Goal: Information Seeking & Learning: Check status

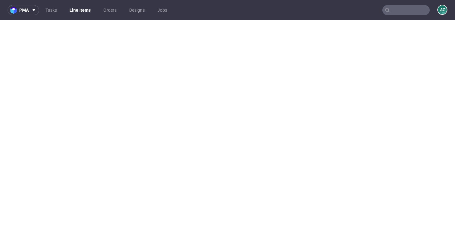
click at [408, 9] on input "text" at bounding box center [405, 10] width 47 height 10
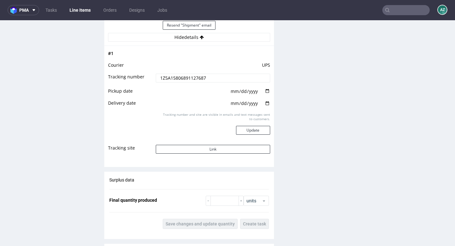
scroll to position [2, 0]
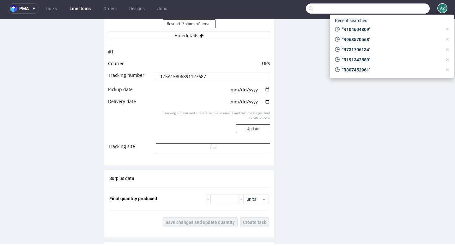
paste input "R993559855"
type input "R993559855"
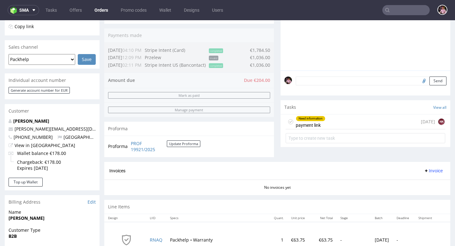
scroll to position [156, 0]
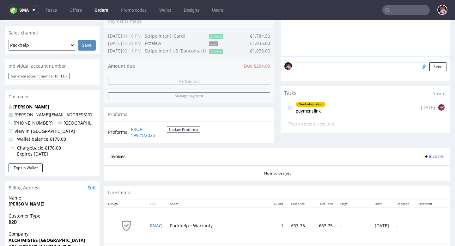
click at [364, 114] on div "Need information payment link 6 days ago NK" at bounding box center [364, 107] width 159 height 15
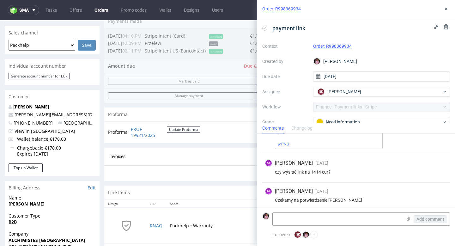
scroll to position [66, 0]
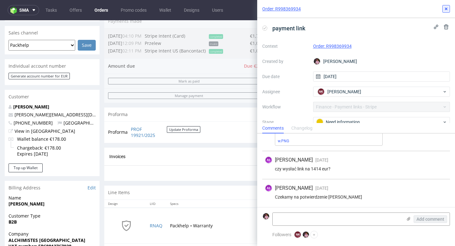
click at [442, 9] on button at bounding box center [446, 9] width 8 height 8
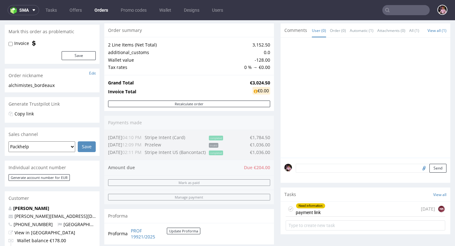
scroll to position [52, 0]
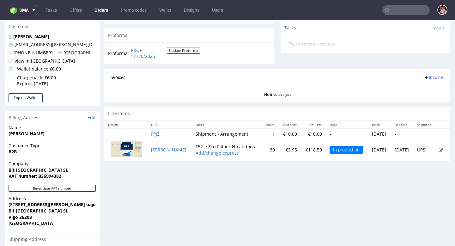
scroll to position [318, 0]
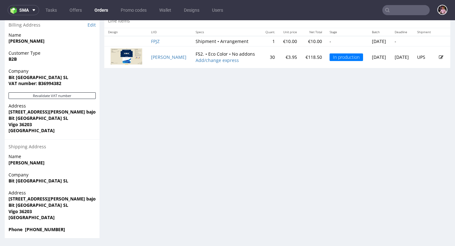
click at [401, 10] on input "text" at bounding box center [405, 10] width 47 height 10
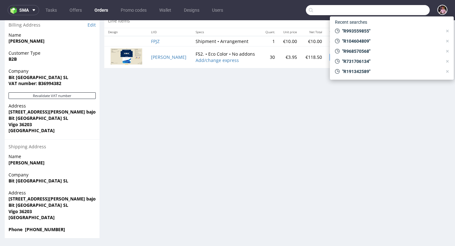
paste input "R248350157"
type input "R248350157"
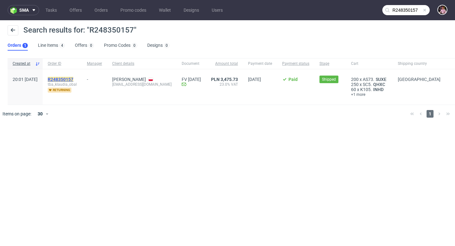
click at [73, 78] on mark "R248350157" at bounding box center [61, 79] width 26 height 5
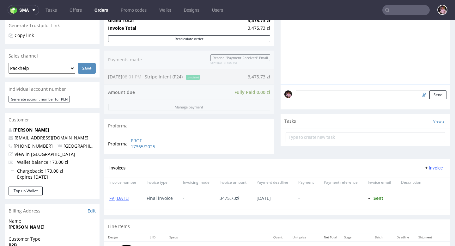
scroll to position [131, 0]
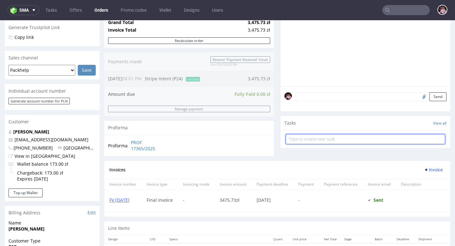
click at [323, 144] on input "text" at bounding box center [364, 139] width 159 height 10
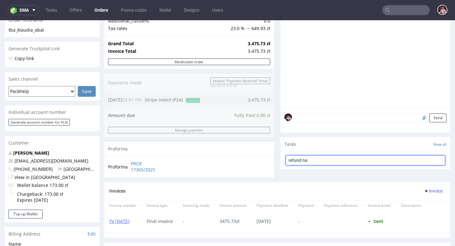
scroll to position [87, 0]
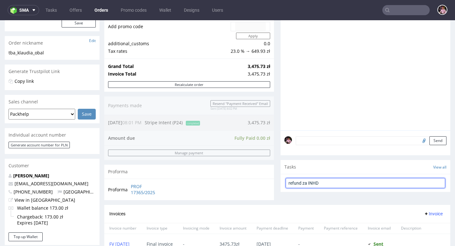
type input "refund za INHD"
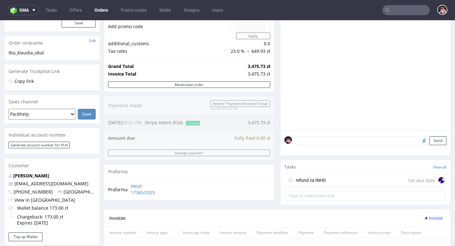
click at [352, 187] on div "refund za INHD Set due date" at bounding box center [364, 180] width 159 height 13
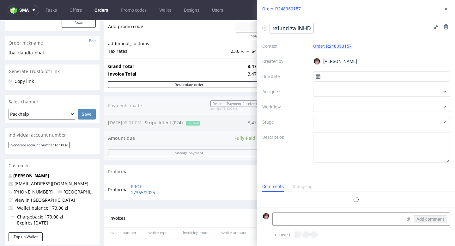
scroll to position [5, 0]
click at [341, 72] on input "text" at bounding box center [381, 76] width 137 height 10
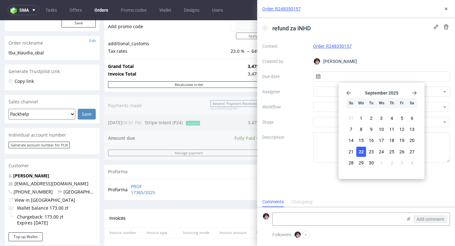
click at [365, 146] on button "22" at bounding box center [361, 151] width 10 height 10
type input "[DATE]"
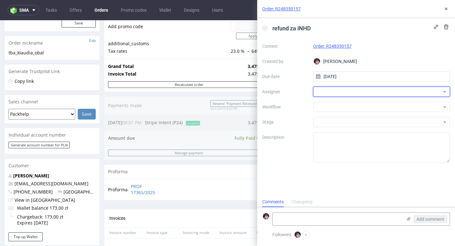
click at [343, 86] on div at bounding box center [381, 91] width 137 height 10
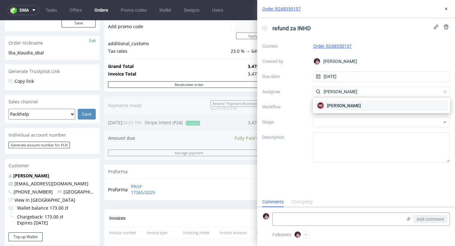
type input "[PERSON_NAME]"
click at [358, 109] on div "NK [PERSON_NAME]" at bounding box center [381, 105] width 132 height 10
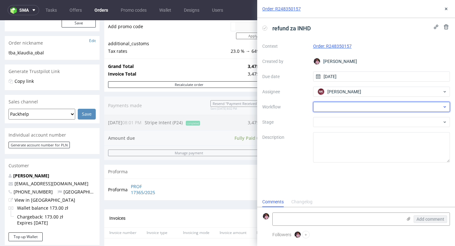
click at [352, 110] on div at bounding box center [381, 107] width 137 height 10
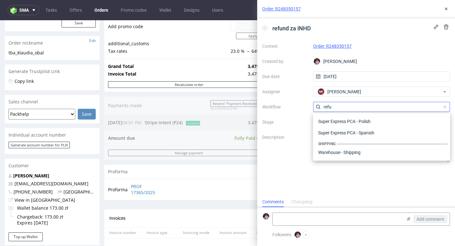
scroll to position [34, 0]
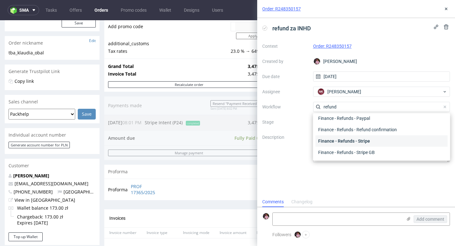
type input "refund"
click at [362, 140] on div "Finance - Refunds - Stripe" at bounding box center [381, 140] width 132 height 11
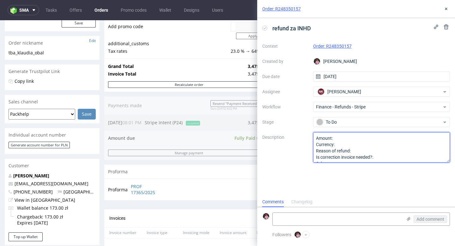
click at [359, 141] on textarea "Amount: Currency: Reason of refund: Is correction invoice needed?: Other:" at bounding box center [381, 147] width 137 height 30
click at [357, 144] on textarea "Amount: Currency: Reason of refund: Is correction invoice needed?: Other:" at bounding box center [381, 147] width 137 height 30
click at [369, 149] on textarea "Amount: Currency: Reason of refund: Is correction invoice needed?: Other:" at bounding box center [381, 147] width 137 height 30
click at [380, 150] on textarea "Amount: Currency: Reason of refund: Is correction invoice needed?: Other:" at bounding box center [381, 147] width 137 height 30
click at [418, 153] on textarea "Amount: Currency: Reason of refund: Is correction invoice needed?: Other:" at bounding box center [381, 147] width 137 height 30
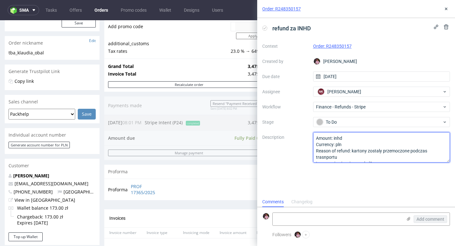
scroll to position [13, 0]
click at [415, 148] on textarea "Amount: Currency: Reason of refund: Is correction invoice needed?: Other:" at bounding box center [381, 147] width 137 height 30
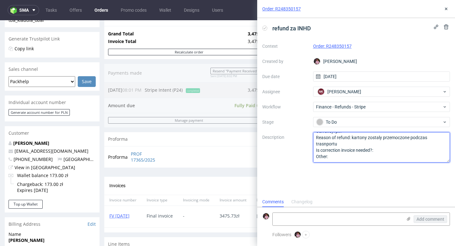
scroll to position [119, 0]
type textarea "Amount: inhd Currency: pln Reason of refund: kartony zostaly przemoczone podcza…"
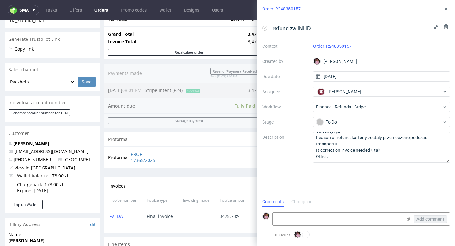
click at [444, 4] on div "Order: R248350157" at bounding box center [356, 9] width 198 height 18
click at [444, 9] on icon at bounding box center [445, 8] width 5 height 5
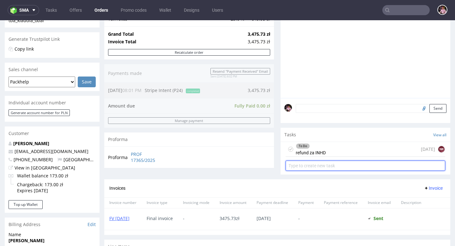
click at [325, 170] on input "text" at bounding box center [364, 165] width 159 height 10
type input "correction of invoice"
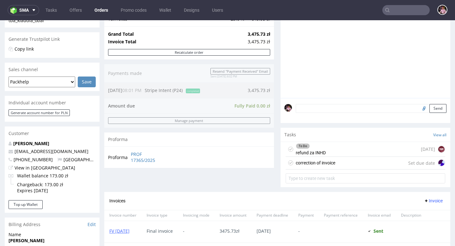
click at [336, 167] on div "correction of invoice Set due date" at bounding box center [364, 163] width 159 height 13
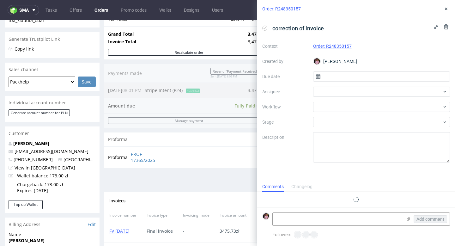
scroll to position [5, 0]
click at [342, 84] on div "Context Order: R248350157 Created by [PERSON_NAME] Due date Assignee Workflow S…" at bounding box center [355, 101] width 187 height 121
click at [340, 77] on input "text" at bounding box center [381, 76] width 137 height 10
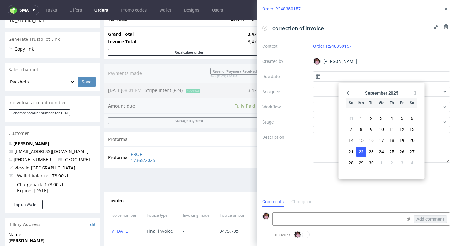
drag, startPoint x: 362, startPoint y: 145, endPoint x: 362, endPoint y: 150, distance: 4.7
click at [362, 150] on section "31 1 2 3 4 5 6 7 8 9 10 11 12 13 14 15 16 17 18 19 20 21 22 23 24 25 26 27 28 2…" at bounding box center [381, 141] width 71 height 56
click at [362, 150] on span "22" at bounding box center [360, 151] width 5 height 6
type input "[DATE]"
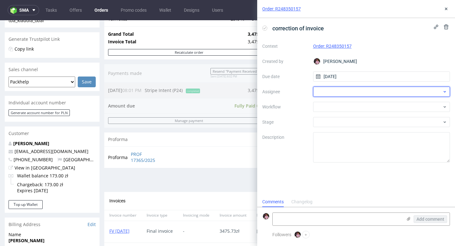
click at [323, 91] on div at bounding box center [381, 91] width 137 height 10
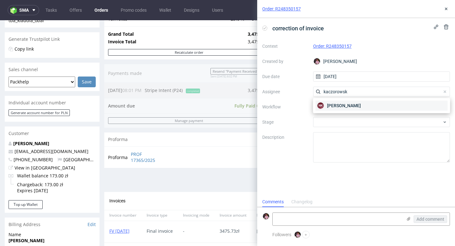
type input "kaczorowsk"
click at [334, 106] on span "[PERSON_NAME]" at bounding box center [344, 105] width 34 height 6
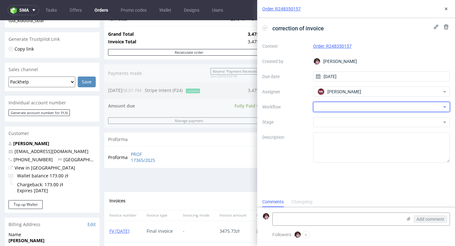
click at [333, 108] on div at bounding box center [381, 107] width 137 height 10
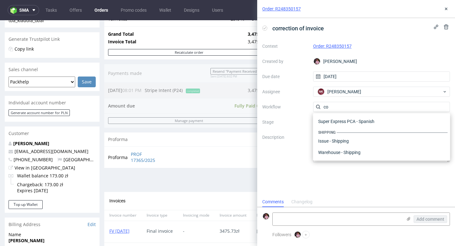
scroll to position [0, 0]
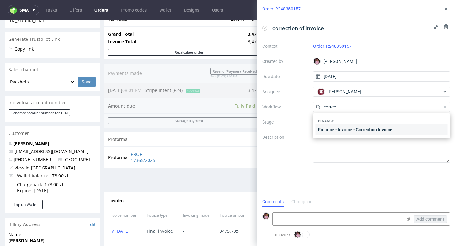
type input "correc"
click at [353, 130] on div "Finance - Invoice - Correction Invoice" at bounding box center [381, 129] width 132 height 11
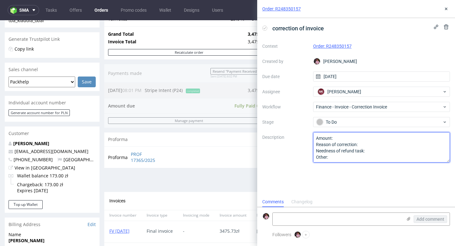
drag, startPoint x: 351, startPoint y: 159, endPoint x: 305, endPoint y: 126, distance: 56.7
click at [305, 126] on div "Context Order: R248350157 Created by [PERSON_NAME] Due date [DATE] Assignee NK …" at bounding box center [355, 101] width 187 height 121
type textarea "jak w refundzie"
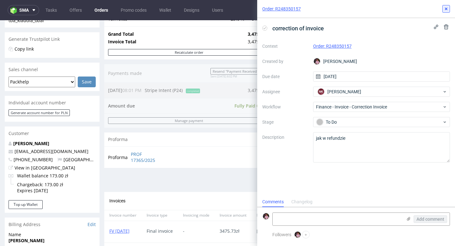
click at [444, 11] on icon at bounding box center [445, 8] width 5 height 5
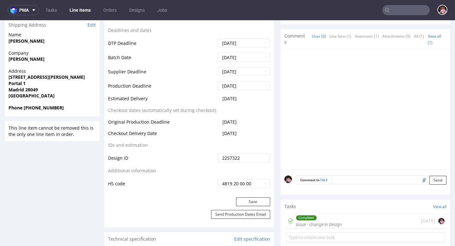
scroll to position [264, 0]
drag, startPoint x: 253, startPoint y: 131, endPoint x: 219, endPoint y: 131, distance: 34.4
click at [224, 131] on td "2025-09-24" at bounding box center [243, 136] width 54 height 12
click at [222, 132] on span "2025-09-24" at bounding box center [229, 134] width 14 height 6
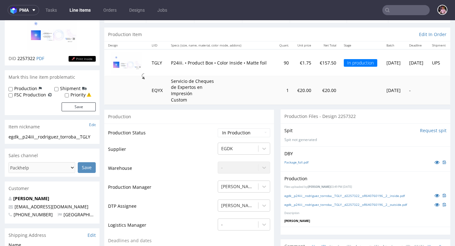
scroll to position [0, 0]
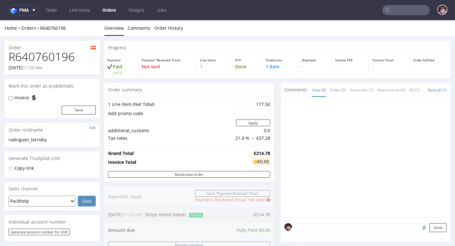
click at [40, 57] on h1 "R640760196" at bounding box center [52, 57] width 87 height 13
copy h1 "R640760196"
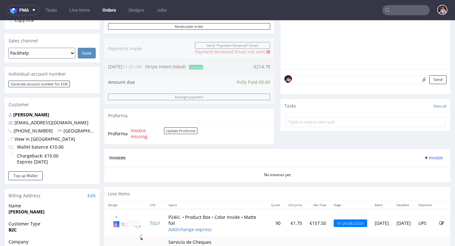
scroll to position [196, 0]
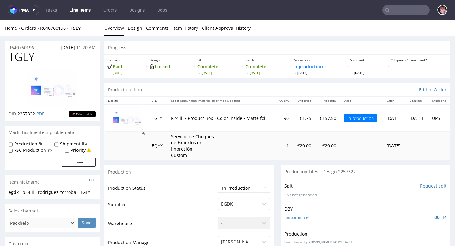
click at [13, 52] on span "TGLY" at bounding box center [22, 57] width 26 height 13
copy span "TGLY"
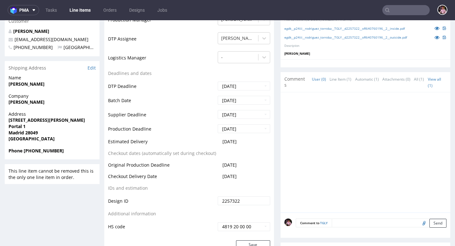
scroll to position [223, 0]
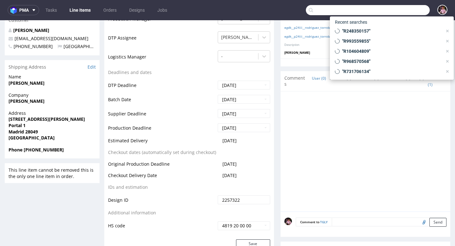
click at [398, 9] on input "text" at bounding box center [368, 10] width 124 height 10
paste input "R455298625"
type input "R455298625"
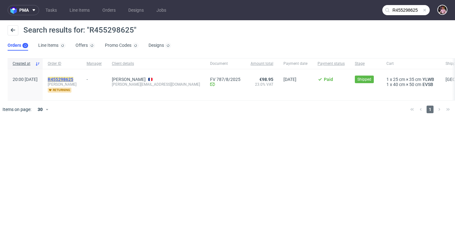
click at [73, 80] on mark "R455298625" at bounding box center [61, 79] width 26 height 5
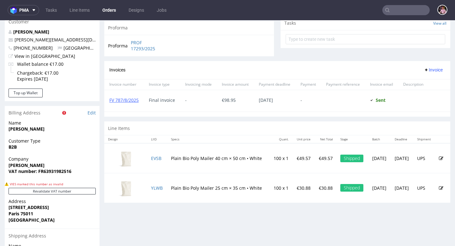
scroll to position [242, 0]
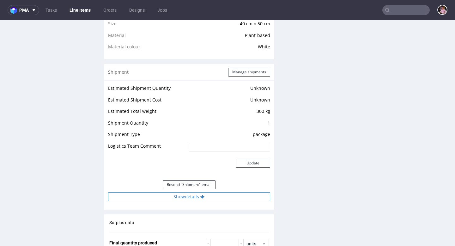
click at [201, 198] on icon at bounding box center [202, 196] width 4 height 4
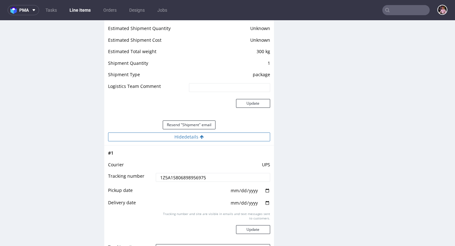
scroll to position [552, 0]
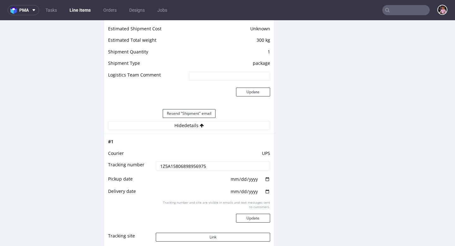
click at [220, 167] on input "1Z5A15806898956975" at bounding box center [213, 165] width 114 height 9
drag, startPoint x: 220, startPoint y: 167, endPoint x: 148, endPoint y: 166, distance: 72.0
click at [148, 166] on tr "Tracking number 1Z5A15806898956975" at bounding box center [189, 168] width 162 height 14
